Goal: Task Accomplishment & Management: Manage account settings

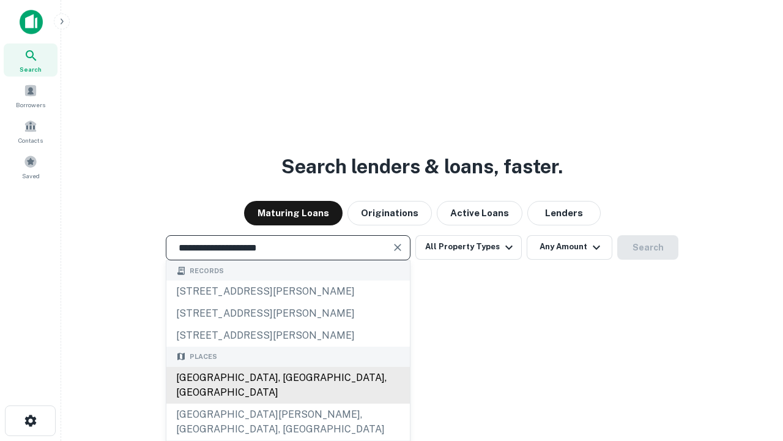
click at [288, 403] on div "[GEOGRAPHIC_DATA], [GEOGRAPHIC_DATA], [GEOGRAPHIC_DATA]" at bounding box center [288, 385] width 244 height 37
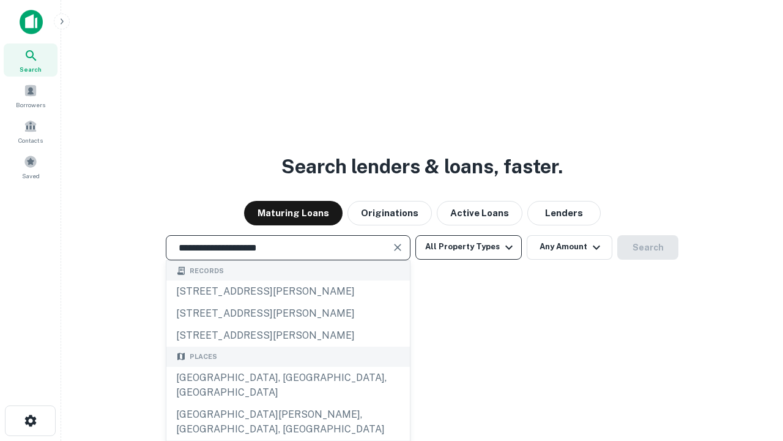
type input "**********"
click at [469, 247] on button "All Property Types" at bounding box center [469, 247] width 106 height 24
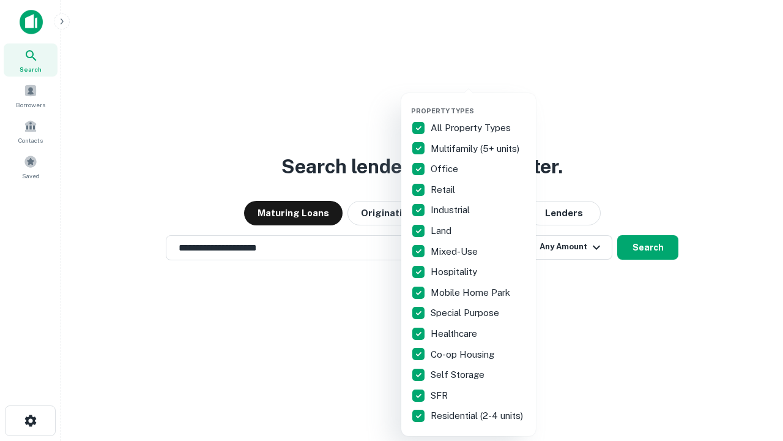
click at [479, 103] on button "button" at bounding box center [478, 103] width 135 height 1
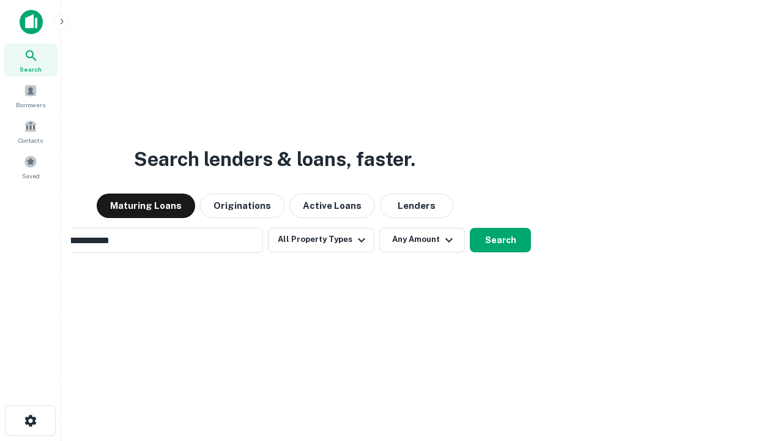
scroll to position [19, 0]
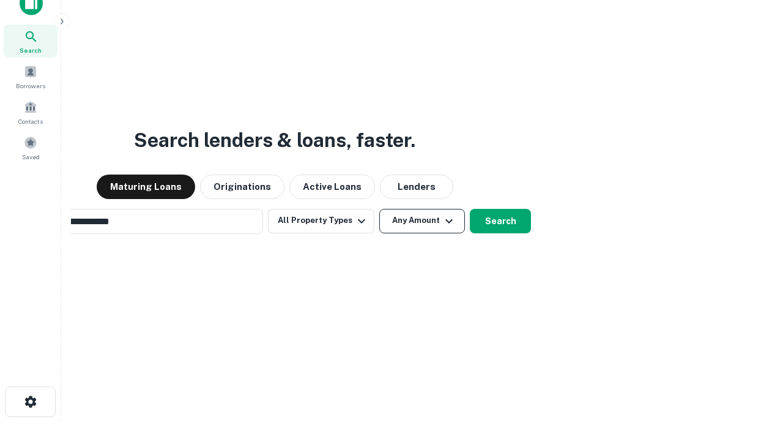
click at [379, 209] on button "Any Amount" at bounding box center [422, 221] width 86 height 24
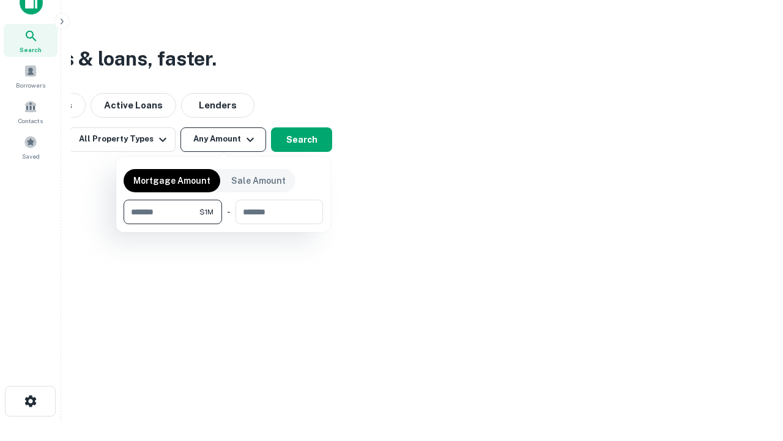
type input "*******"
click at [223, 224] on button "button" at bounding box center [223, 224] width 199 height 1
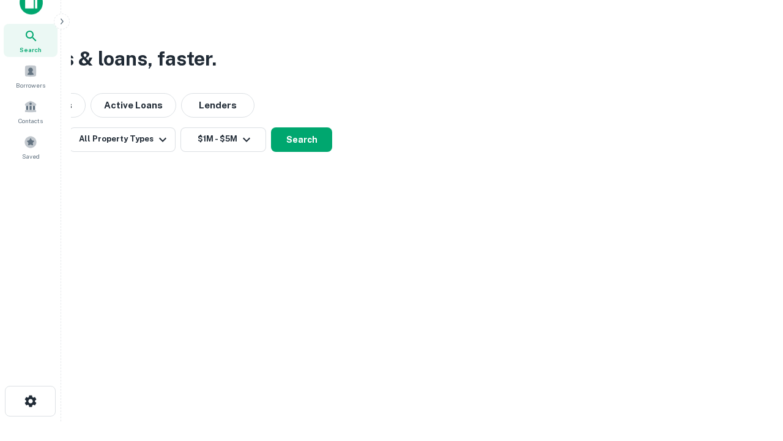
scroll to position [19, 0]
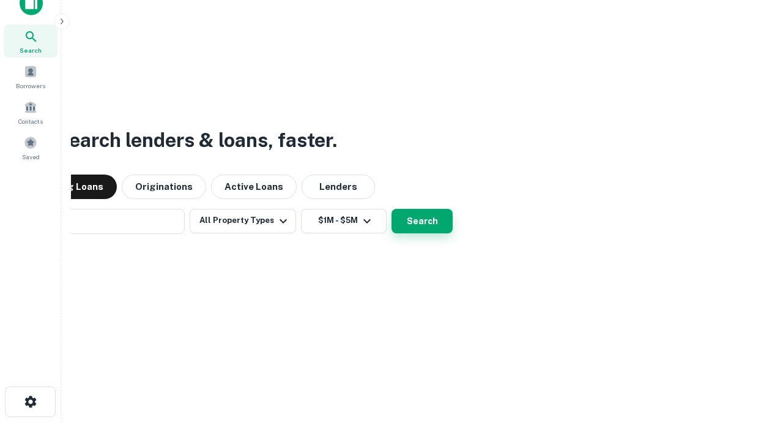
click at [392, 209] on button "Search" at bounding box center [422, 221] width 61 height 24
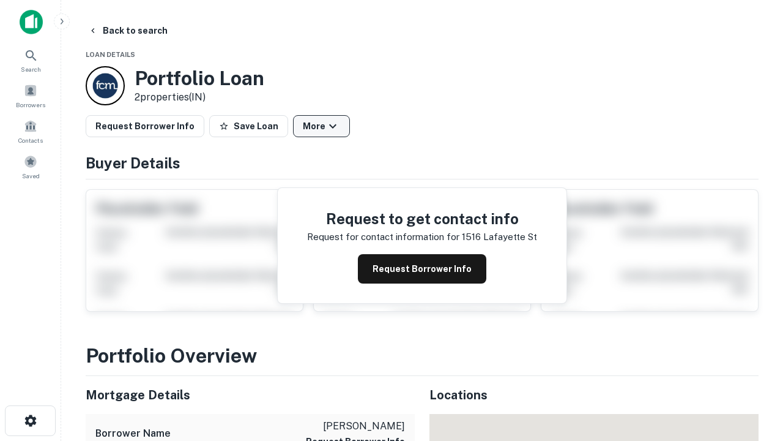
click at [321, 126] on button "More" at bounding box center [321, 126] width 57 height 22
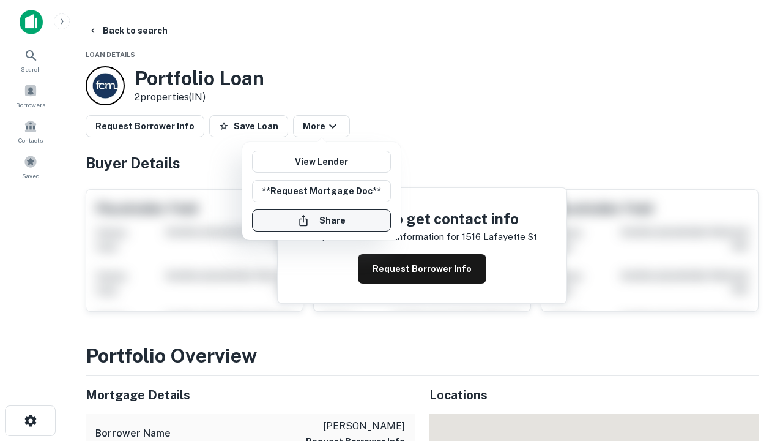
click at [321, 220] on button "Share" at bounding box center [321, 220] width 139 height 22
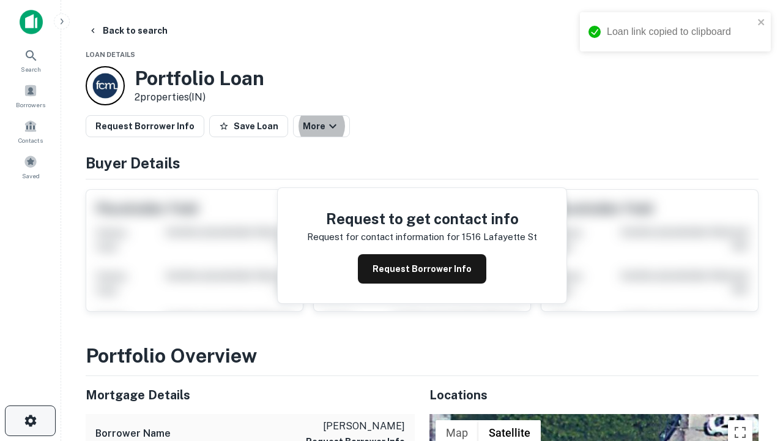
click at [30, 420] on icon "button" at bounding box center [30, 420] width 15 height 15
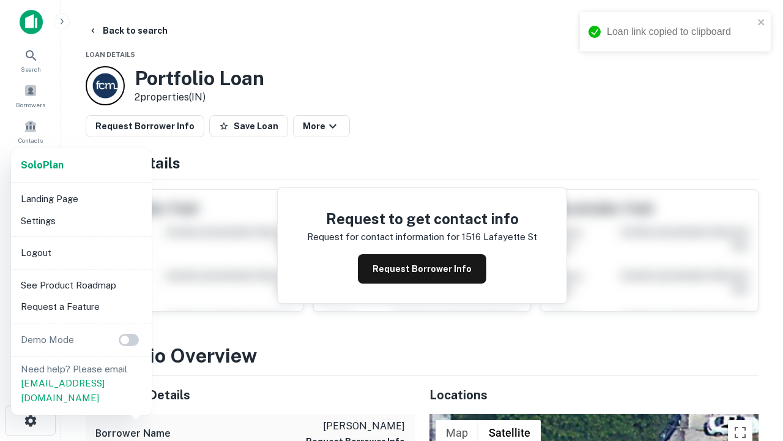
click at [81, 252] on li "Logout" at bounding box center [81, 253] width 131 height 22
